Goal: Task Accomplishment & Management: Manage account settings

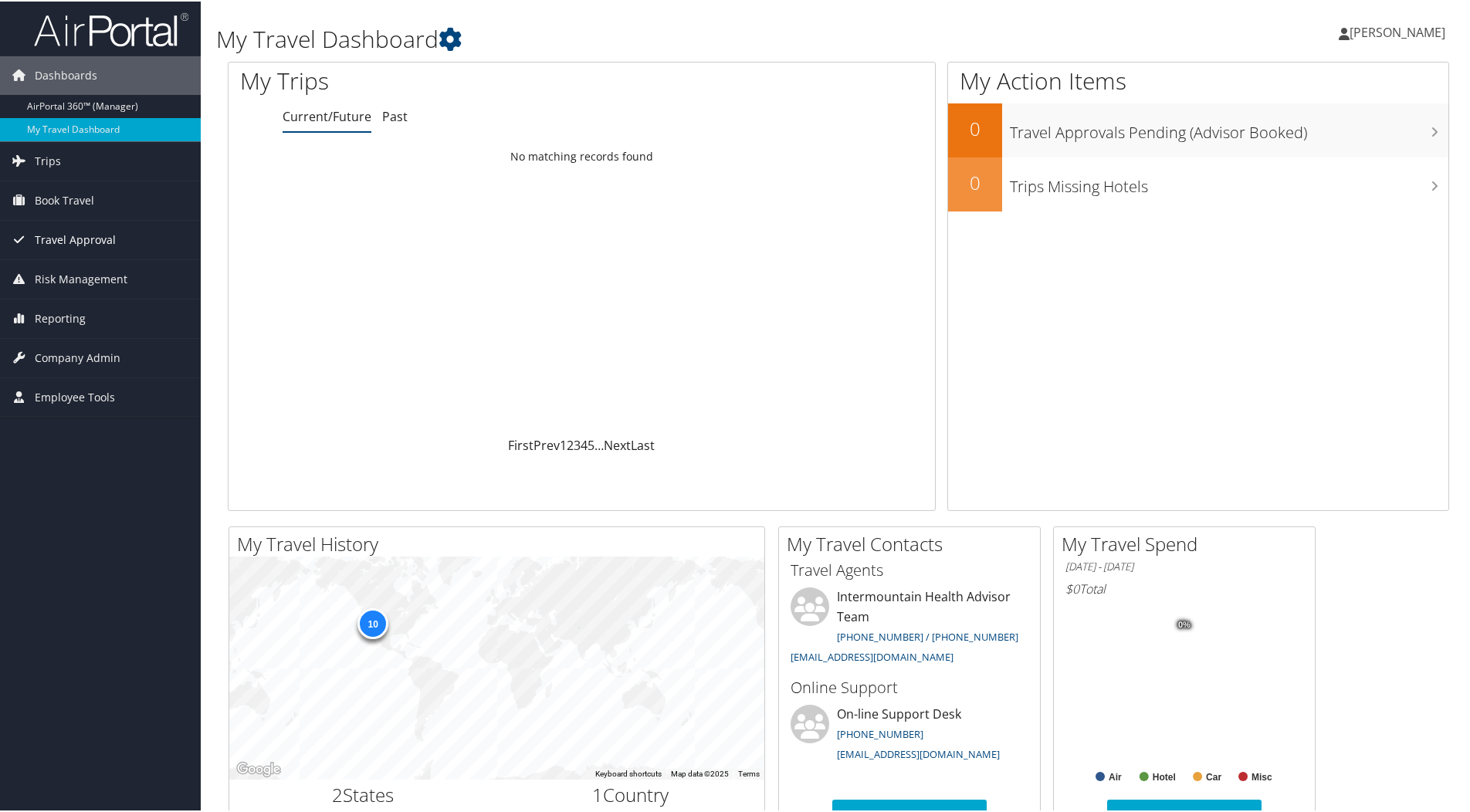
click at [74, 232] on span "Travel Approval" at bounding box center [75, 238] width 81 height 38
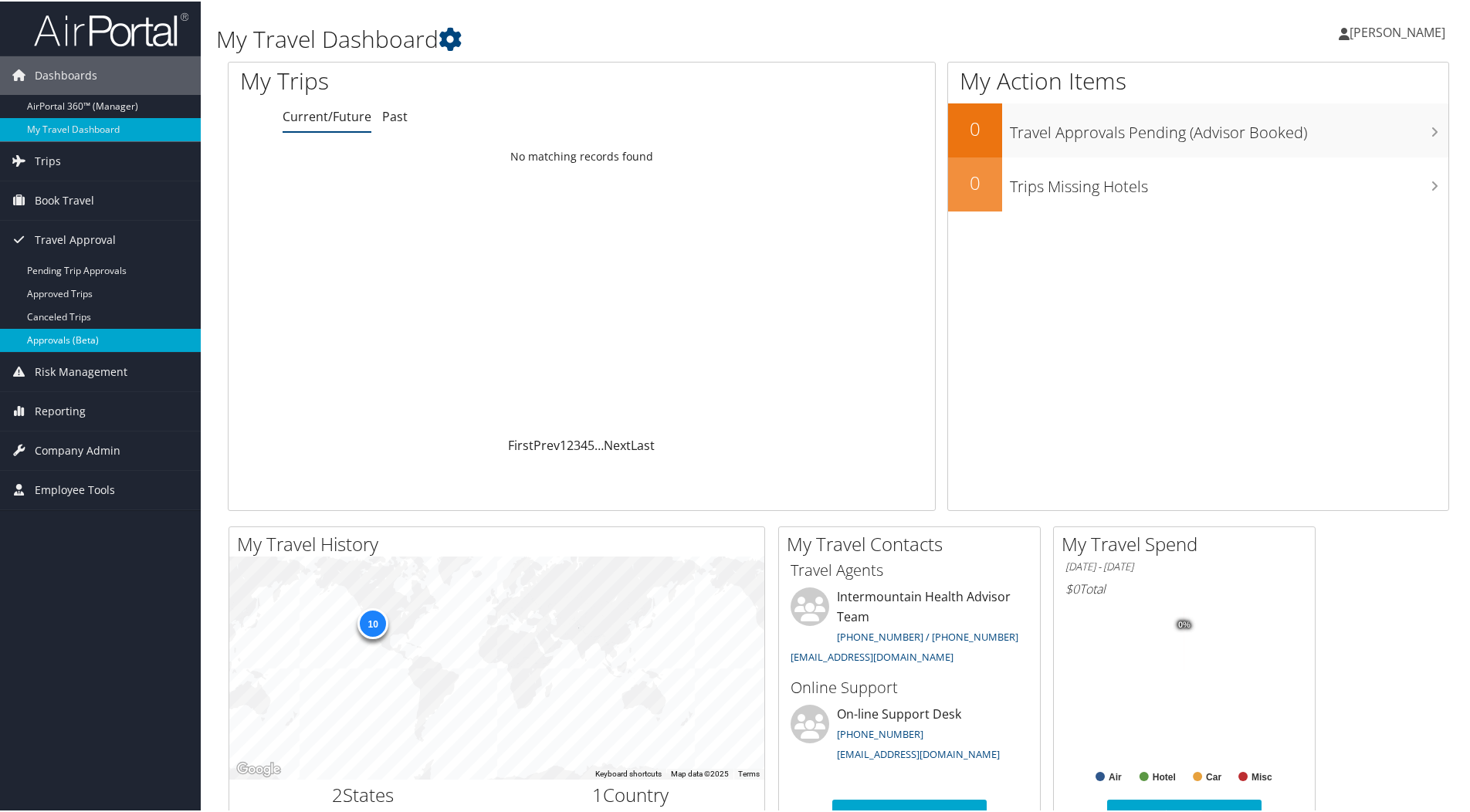
click at [70, 336] on link "Approvals (Beta)" at bounding box center [100, 338] width 200 height 23
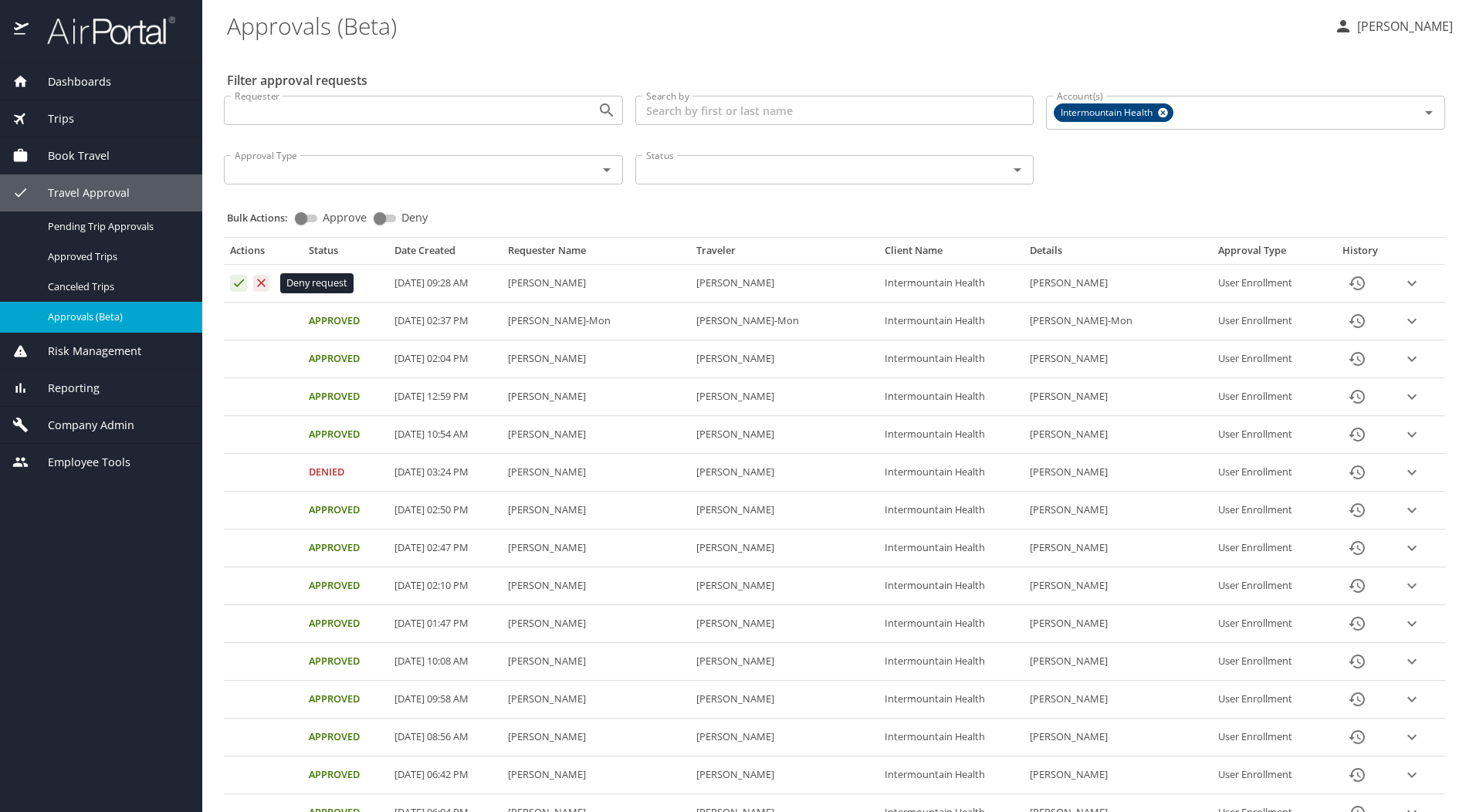
click at [261, 290] on icon "Approval table" at bounding box center [261, 282] width 14 height 14
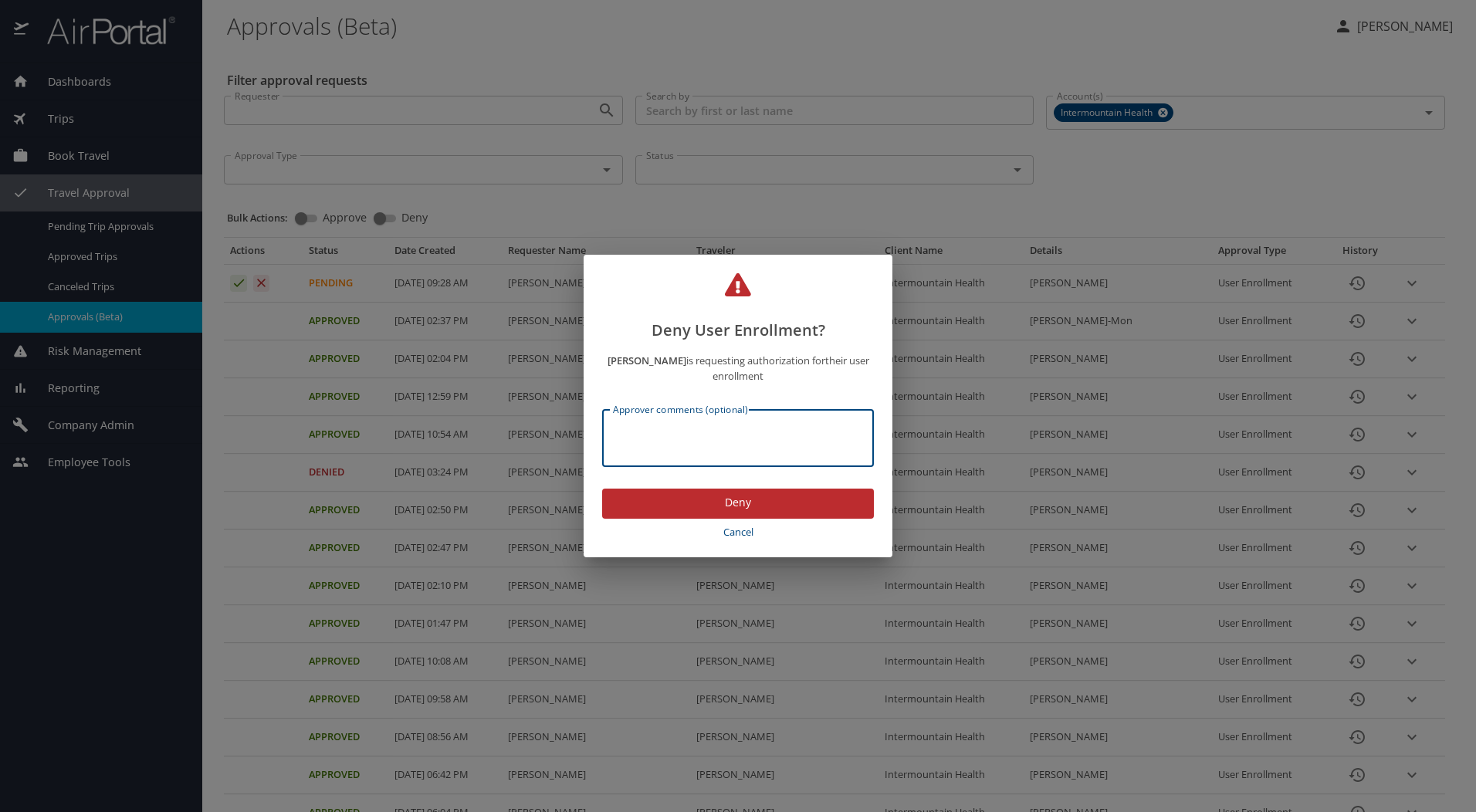
click at [648, 442] on textarea "Approver comments (optional)" at bounding box center [737, 438] width 250 height 29
type textarea "incorrect email address"
click at [734, 498] on span "Deny" at bounding box center [738, 503] width 247 height 20
